Goal: Navigation & Orientation: Find specific page/section

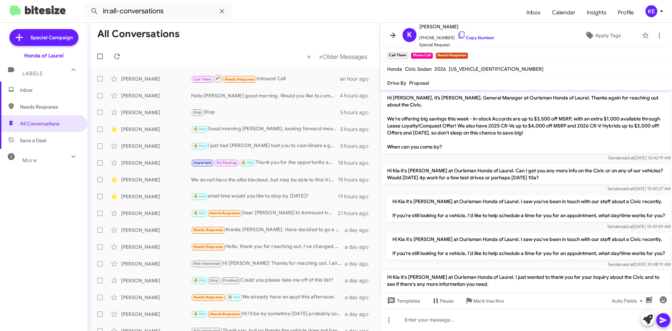
scroll to position [384, 0]
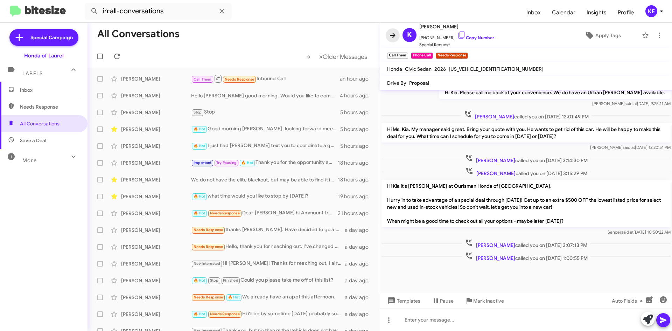
click at [390, 36] on icon at bounding box center [393, 35] width 8 height 8
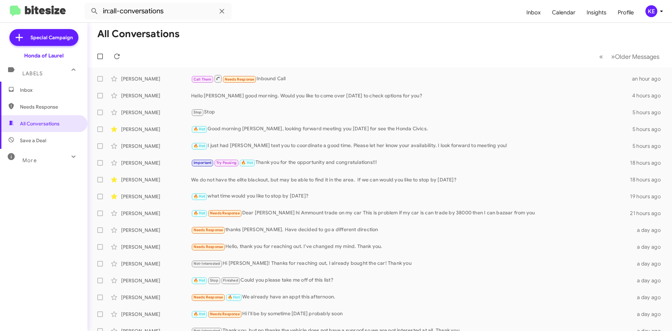
click at [41, 93] on span "Inbox" at bounding box center [50, 89] width 60 height 7
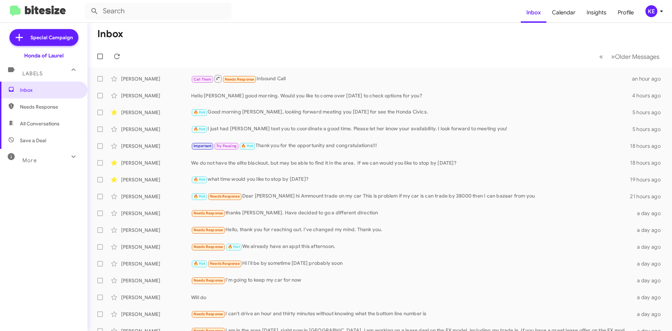
click at [33, 127] on span "All Conversations" at bounding box center [40, 123] width 40 height 7
type input "in:all-conversations"
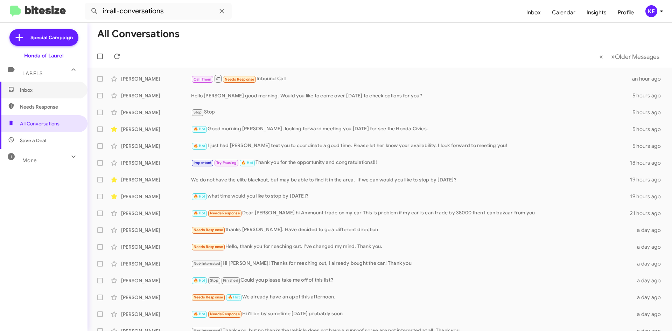
drag, startPoint x: 20, startPoint y: 95, endPoint x: 28, endPoint y: 101, distance: 10.2
click at [20, 95] on span "Inbox" at bounding box center [44, 90] width 88 height 17
